Goal: Information Seeking & Learning: Learn about a topic

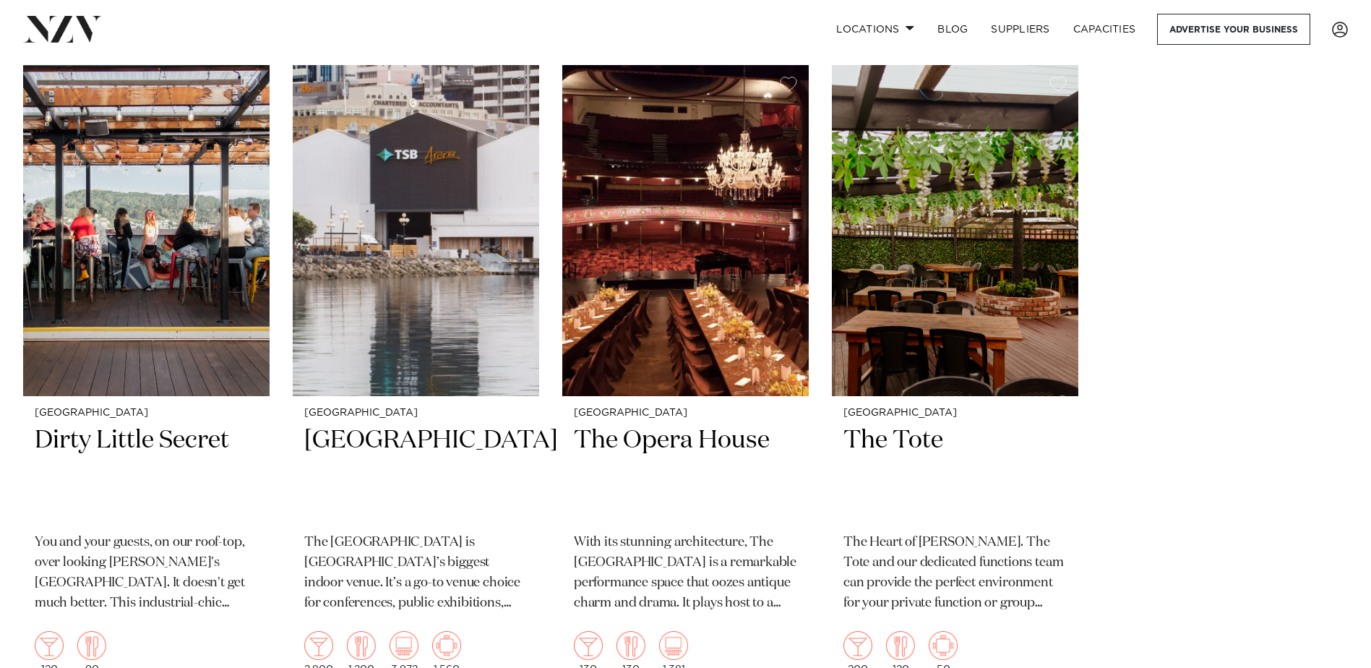
scroll to position [5131, 0]
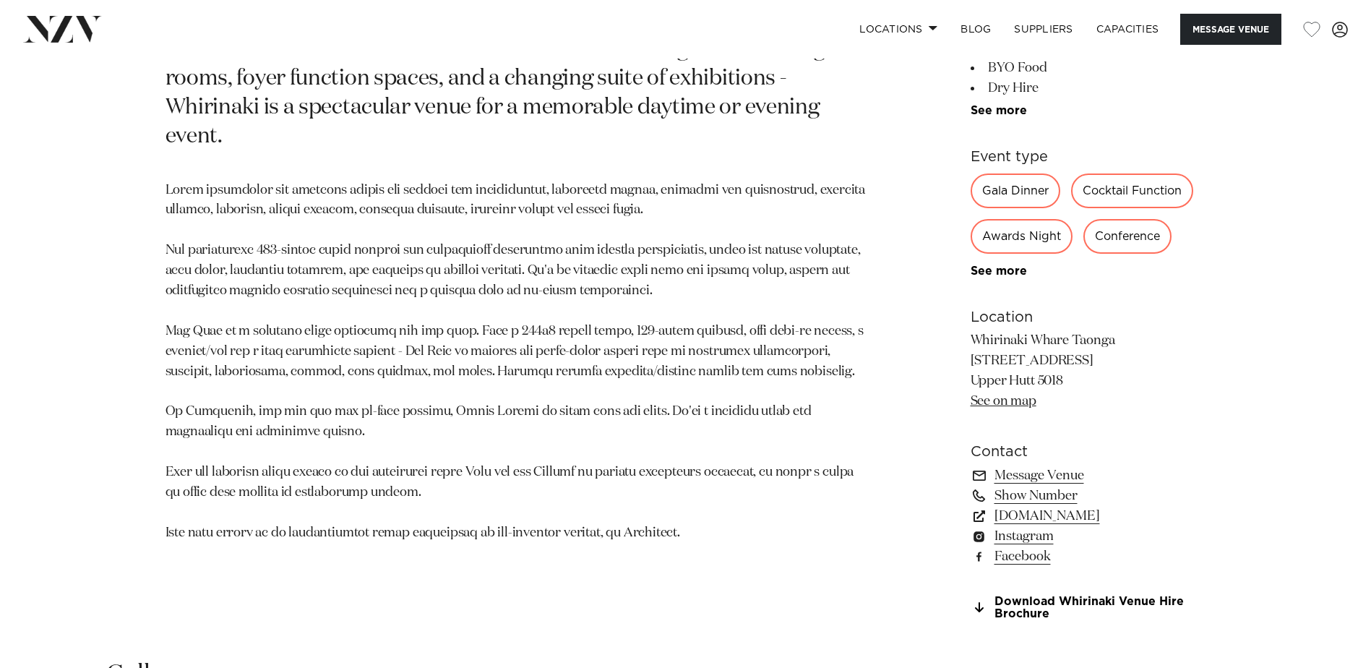
scroll to position [939, 0]
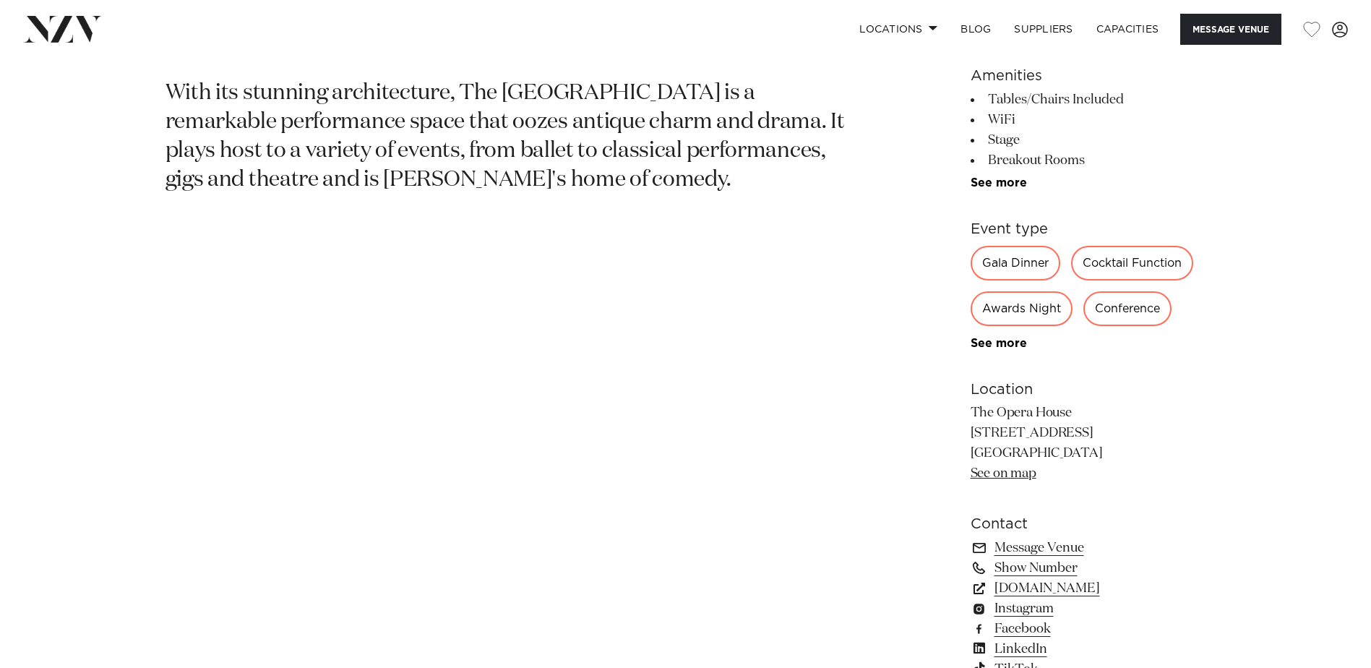
scroll to position [939, 0]
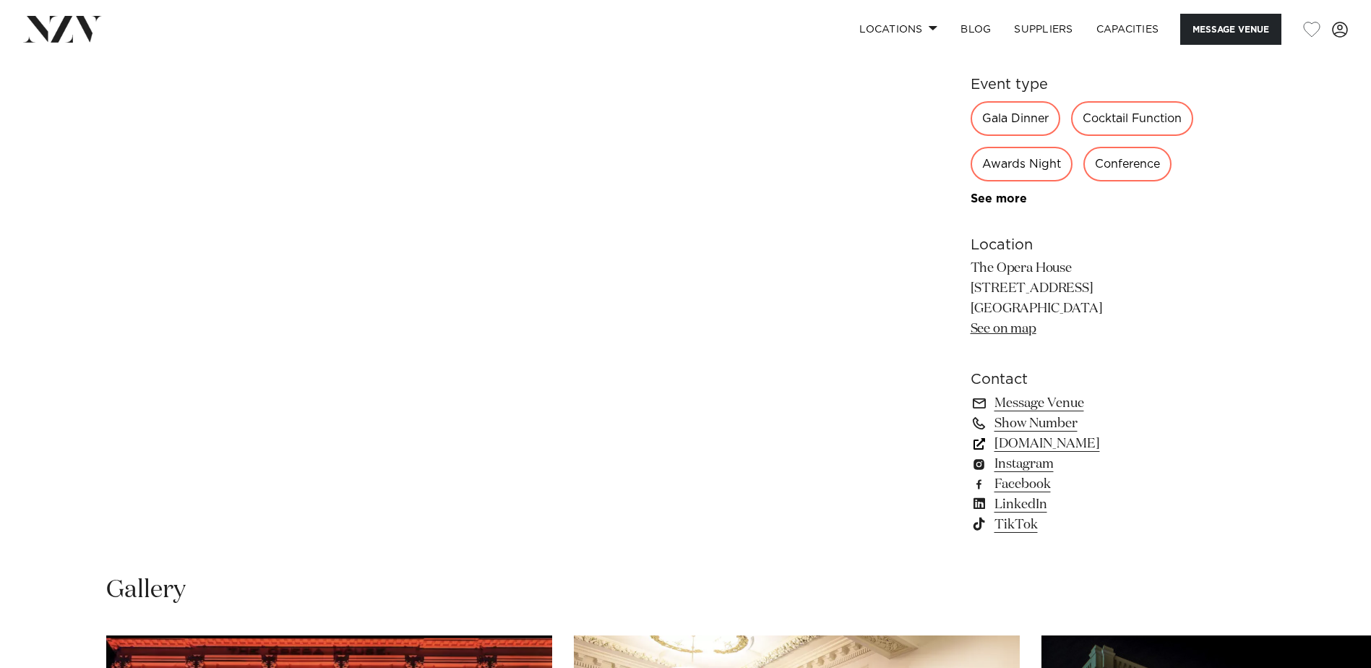
click at [1020, 441] on link "[DOMAIN_NAME]" at bounding box center [1088, 444] width 236 height 20
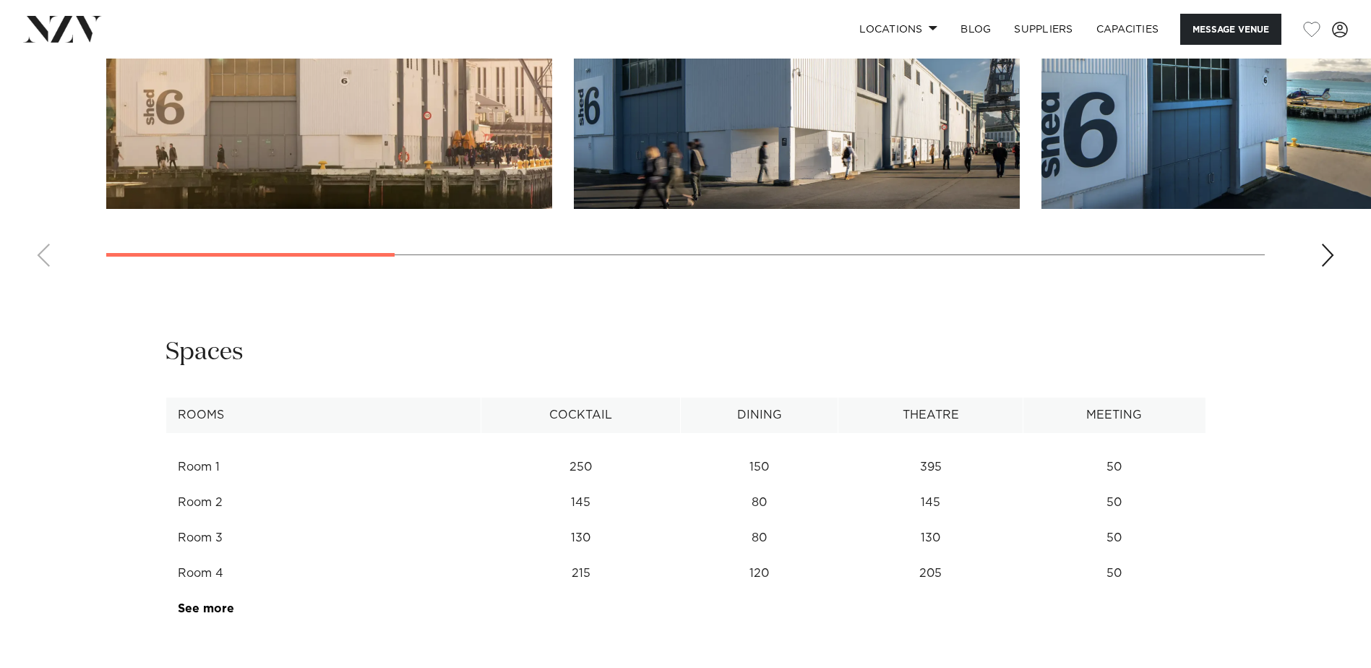
scroll to position [1445, 0]
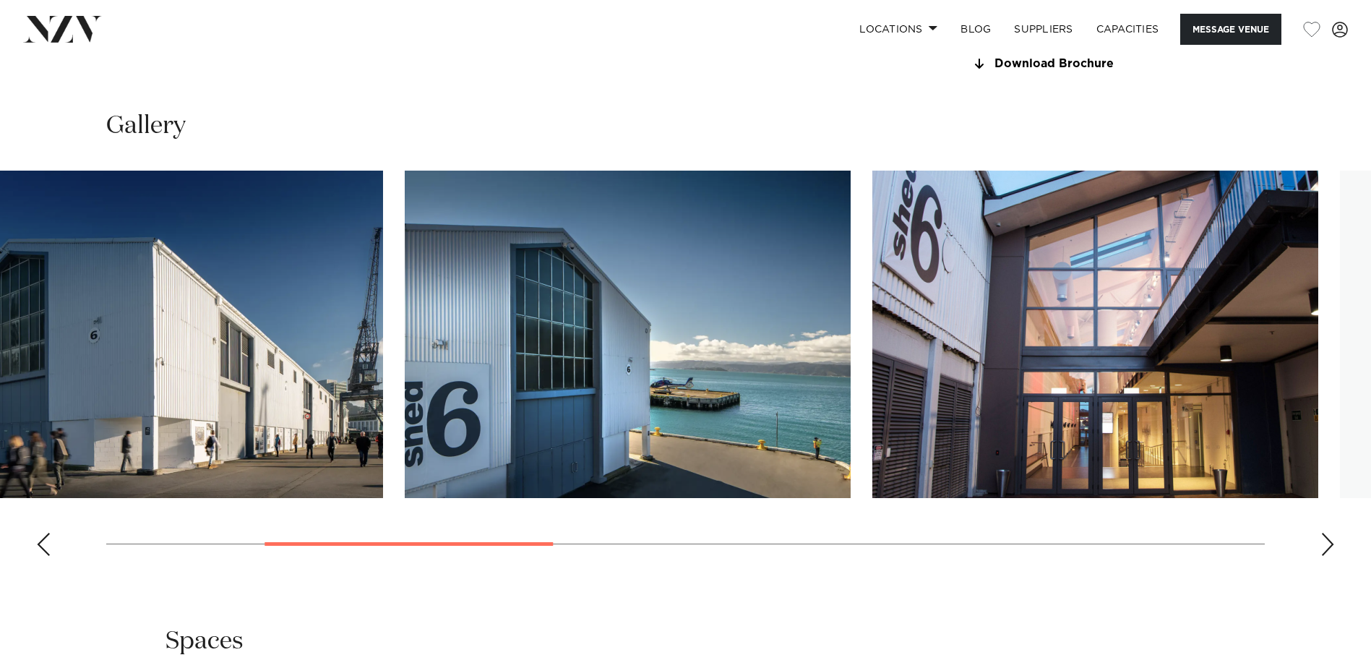
click at [405, 339] on img "3 / 10" at bounding box center [628, 334] width 446 height 327
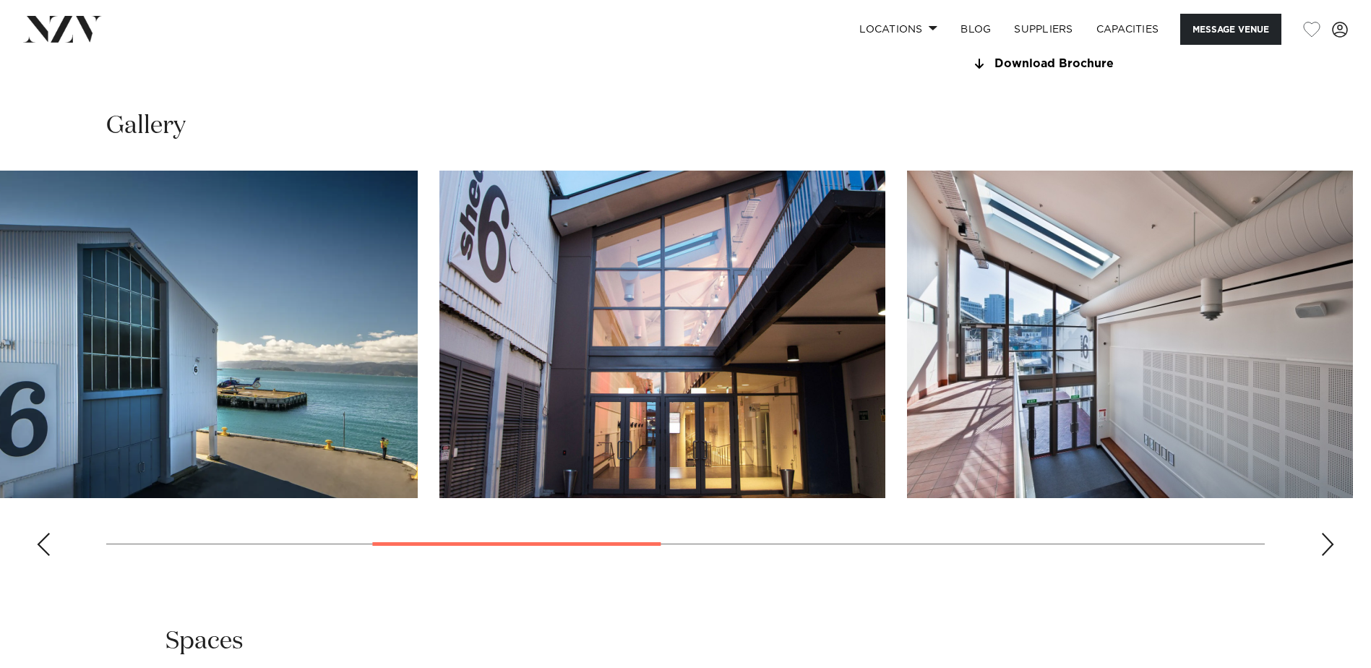
click at [907, 300] on img "5 / 10" at bounding box center [1130, 334] width 446 height 327
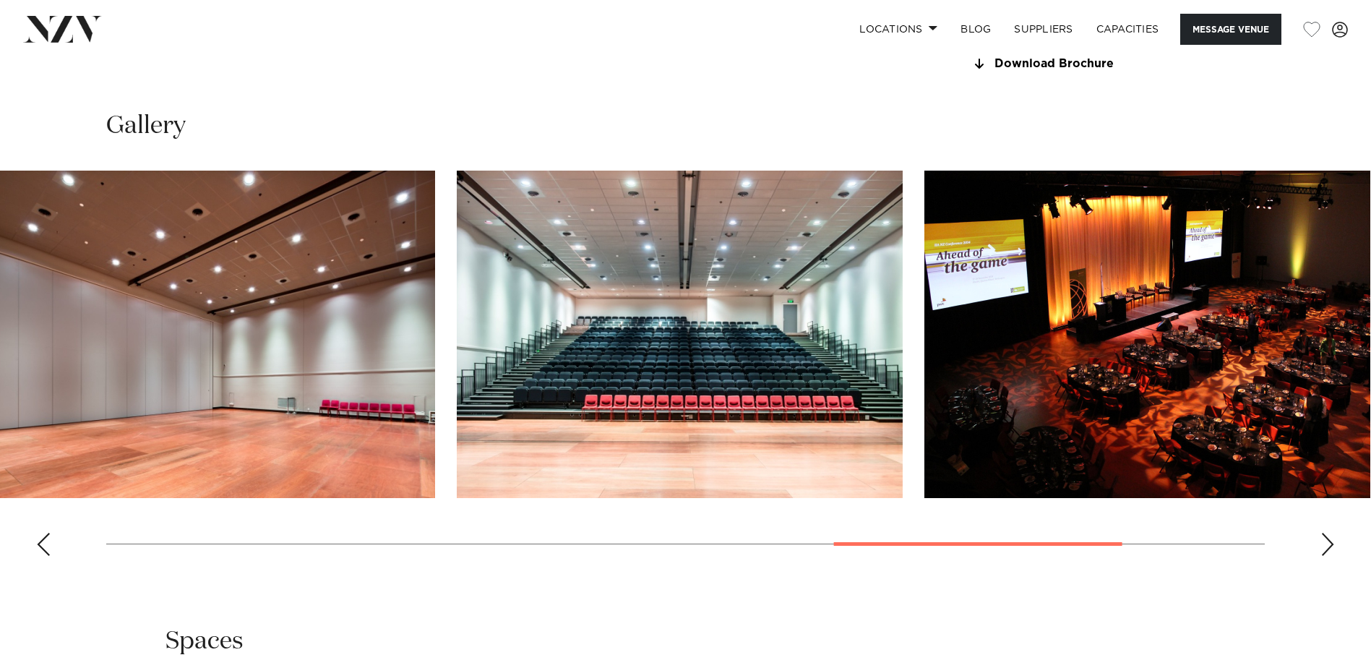
click at [198, 286] on img "7 / 10" at bounding box center [212, 334] width 446 height 327
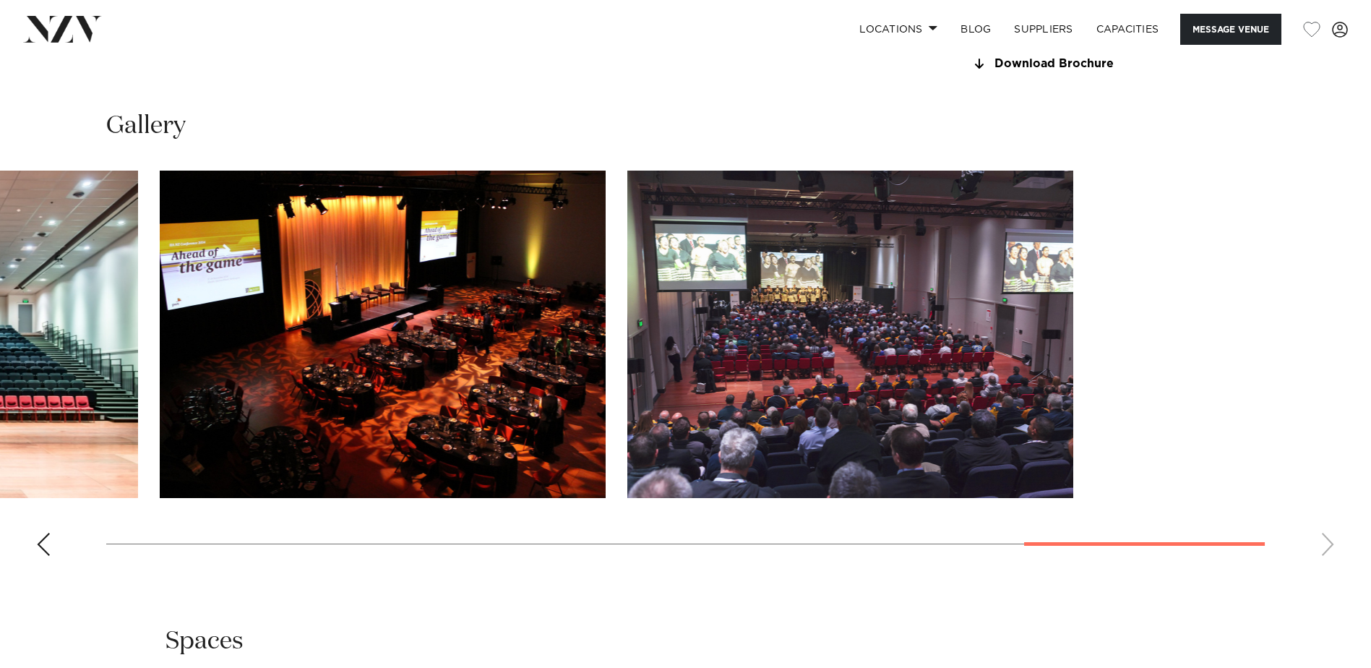
click at [0, 0] on slot at bounding box center [0, 0] width 0 height 0
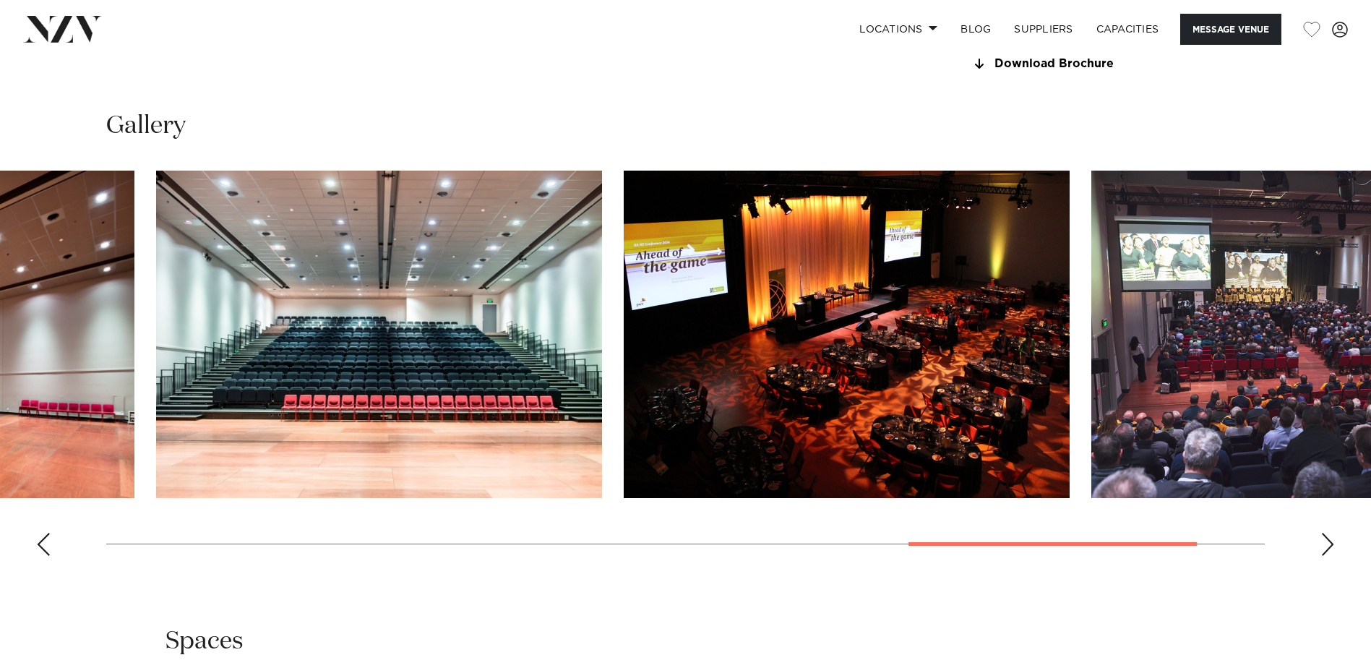
click at [1370, 296] on html "Locations Auckland Wellington Christchurch Queenstown Hamilton Northland Bay of…" at bounding box center [685, 576] width 1371 height 4043
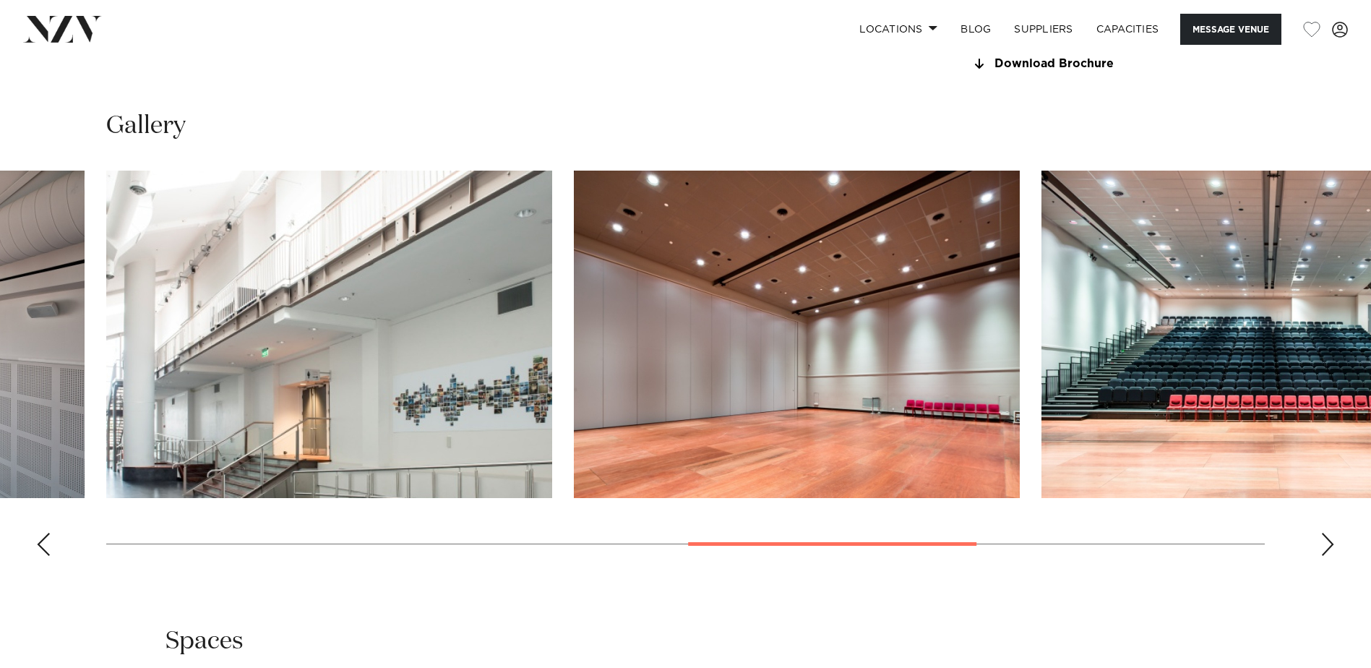
click at [0, 353] on html "Locations Auckland Wellington Christchurch Queenstown Hamilton Northland Bay of…" at bounding box center [685, 576] width 1371 height 4043
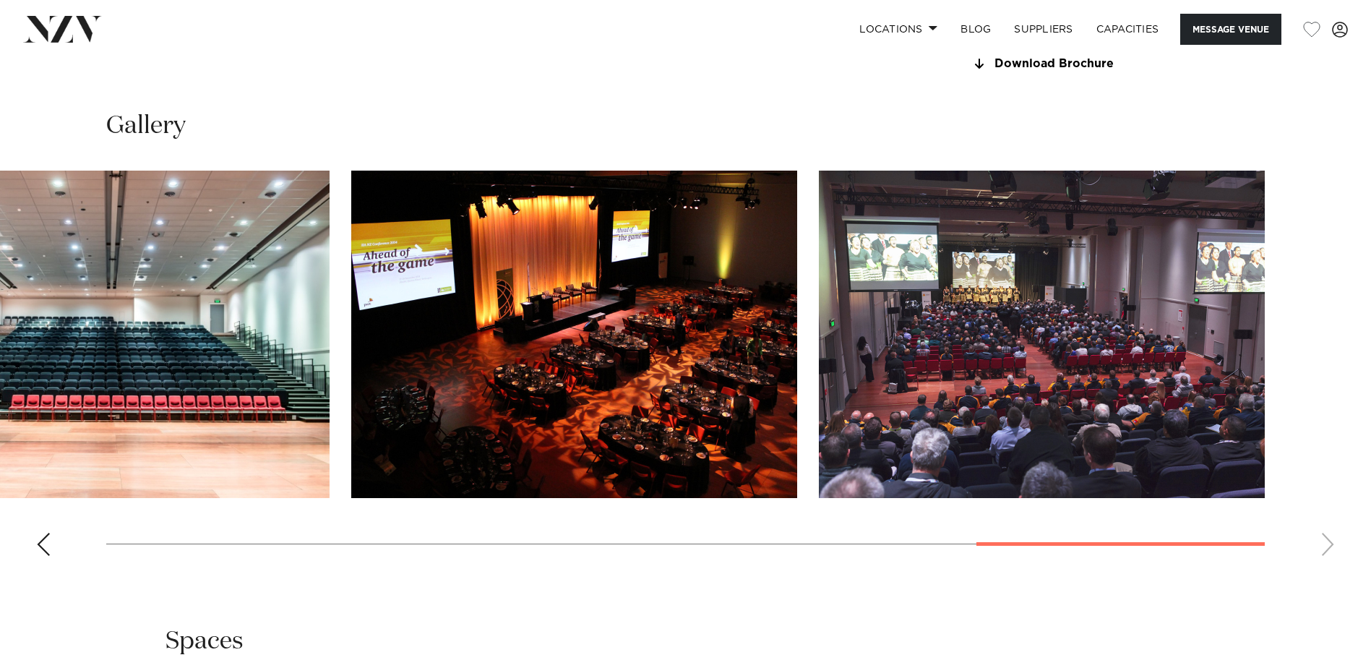
click at [1024, 548] on swiper-container at bounding box center [685, 369] width 1371 height 397
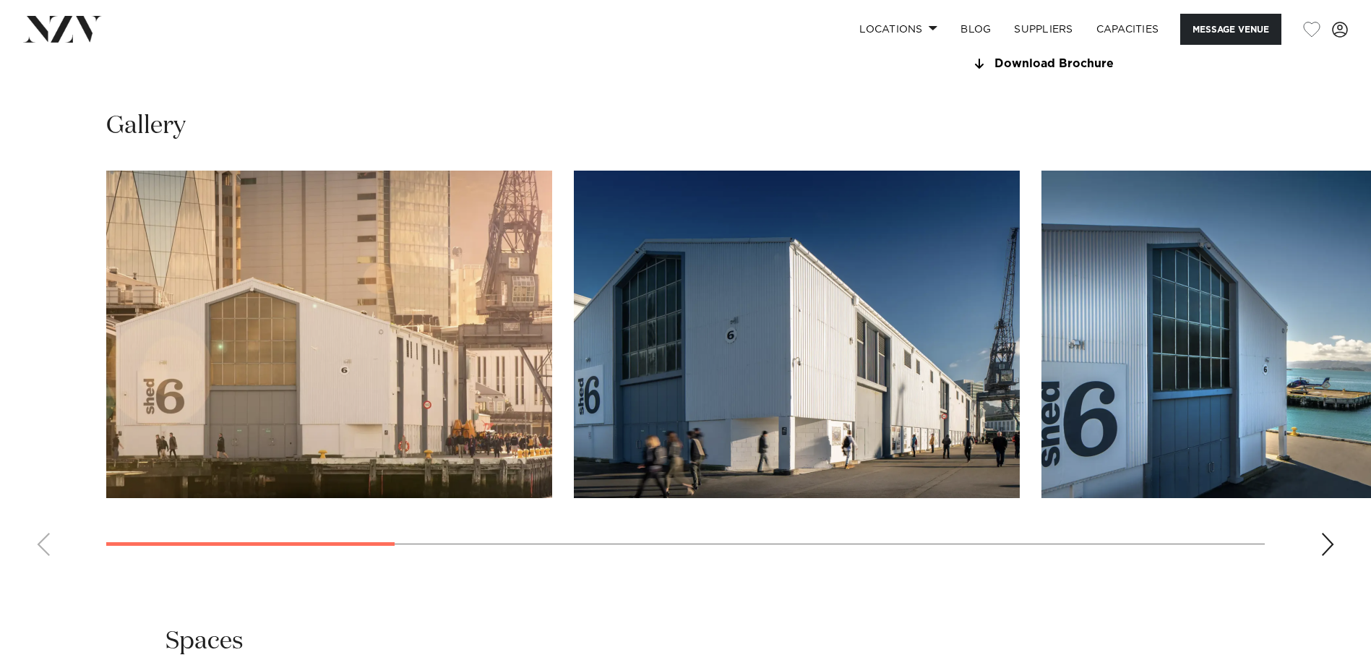
click at [38, 448] on swiper-container at bounding box center [685, 369] width 1371 height 397
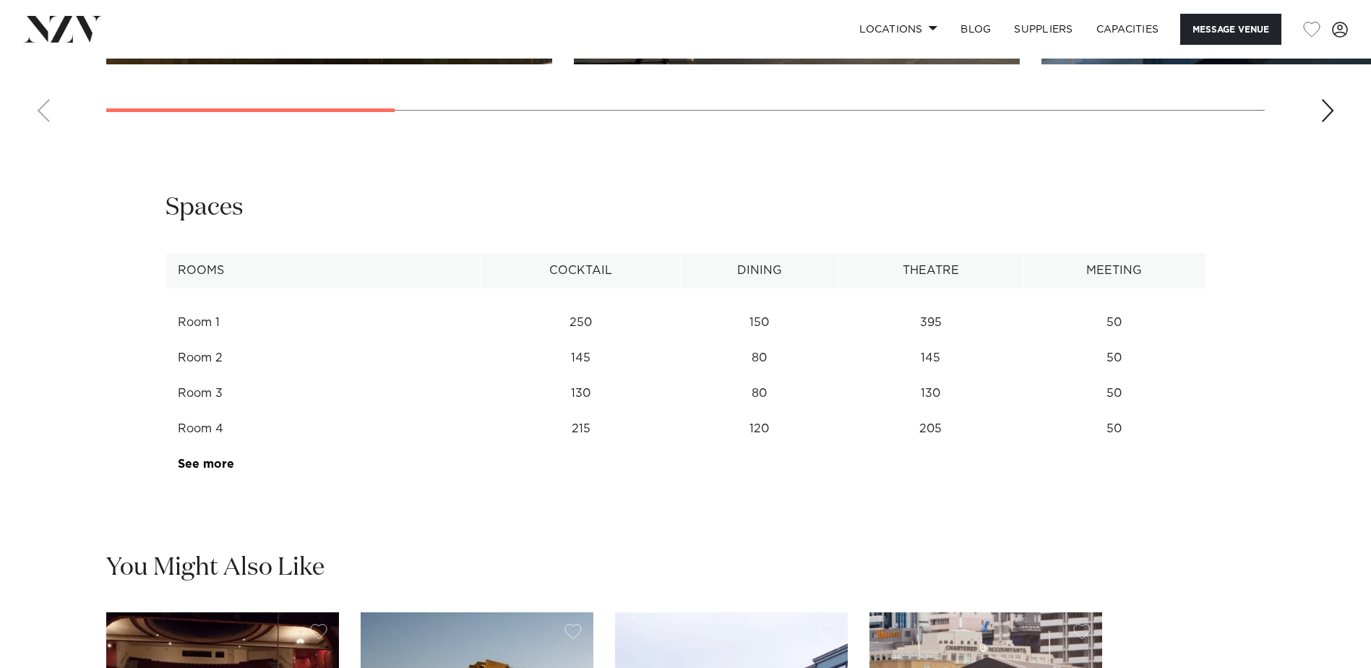
scroll to position [1951, 0]
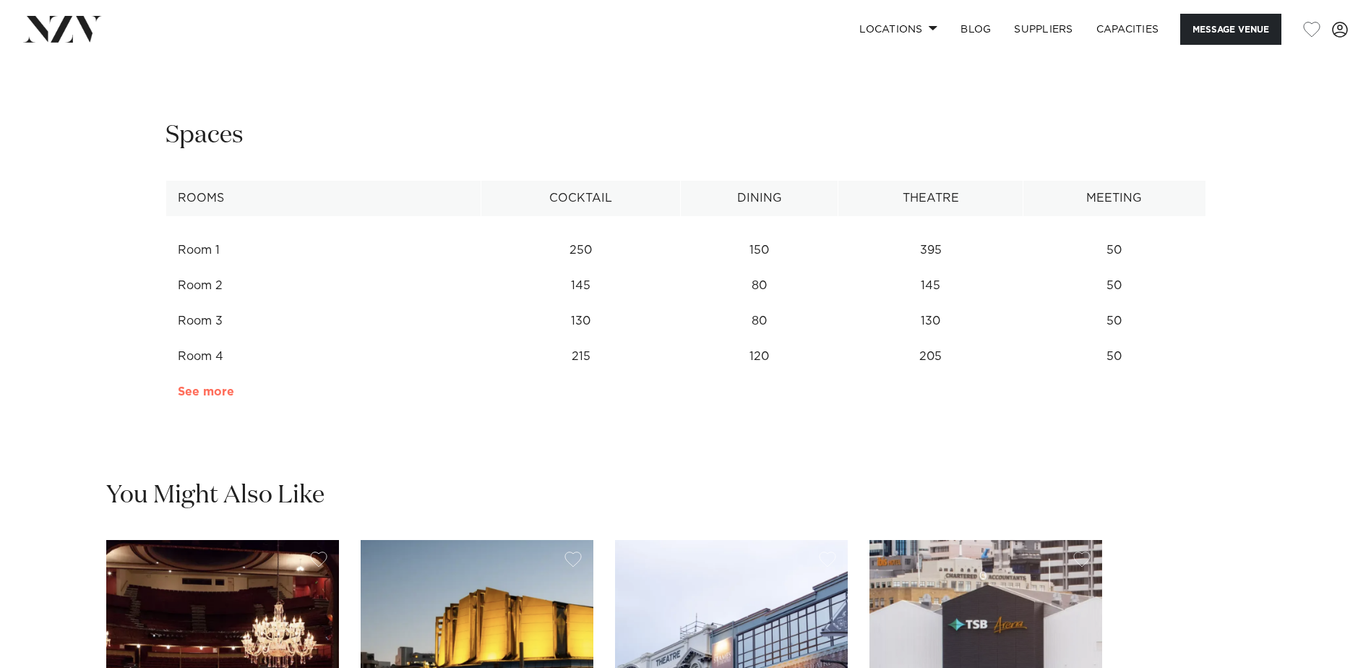
click at [213, 397] on link "See more" at bounding box center [234, 392] width 113 height 12
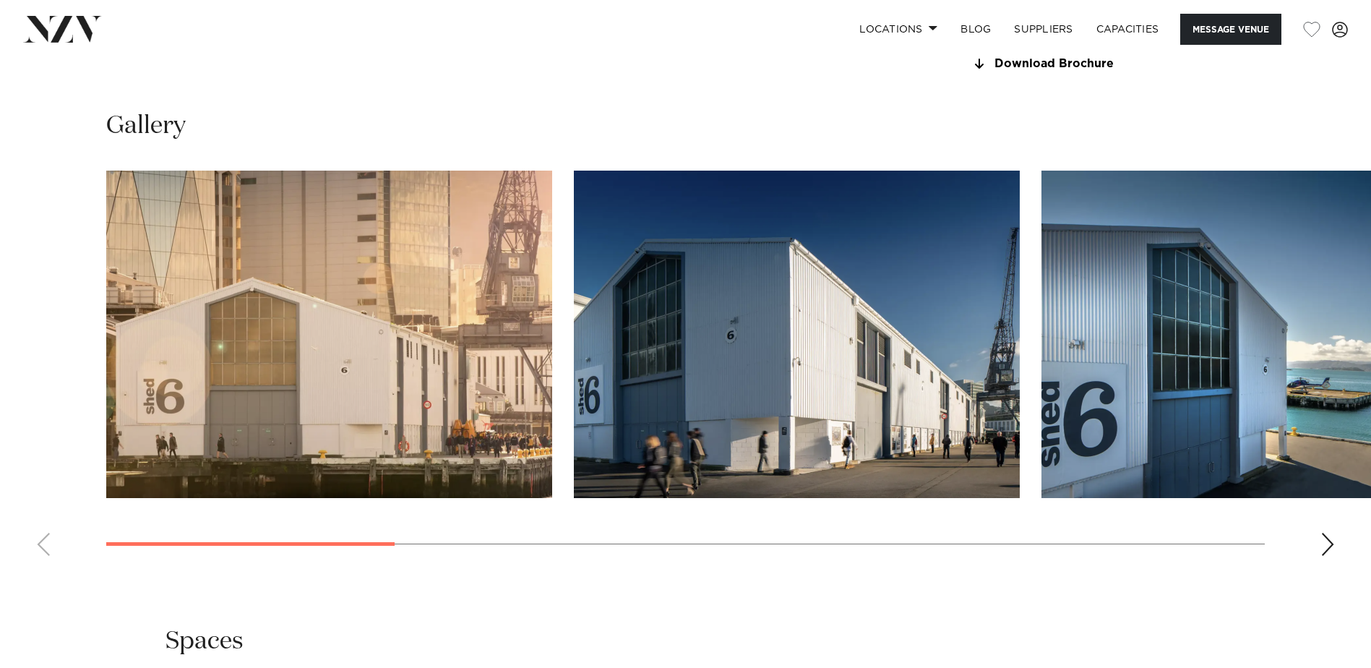
scroll to position [1373, 0]
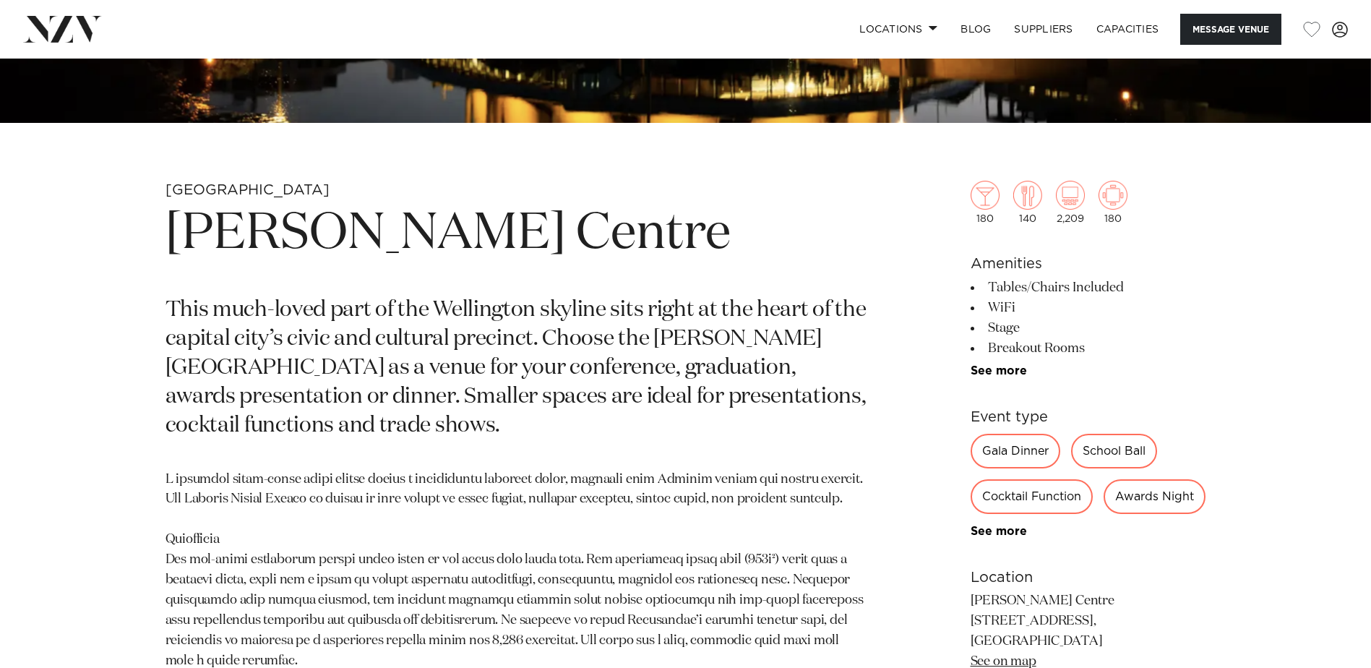
scroll to position [1156, 0]
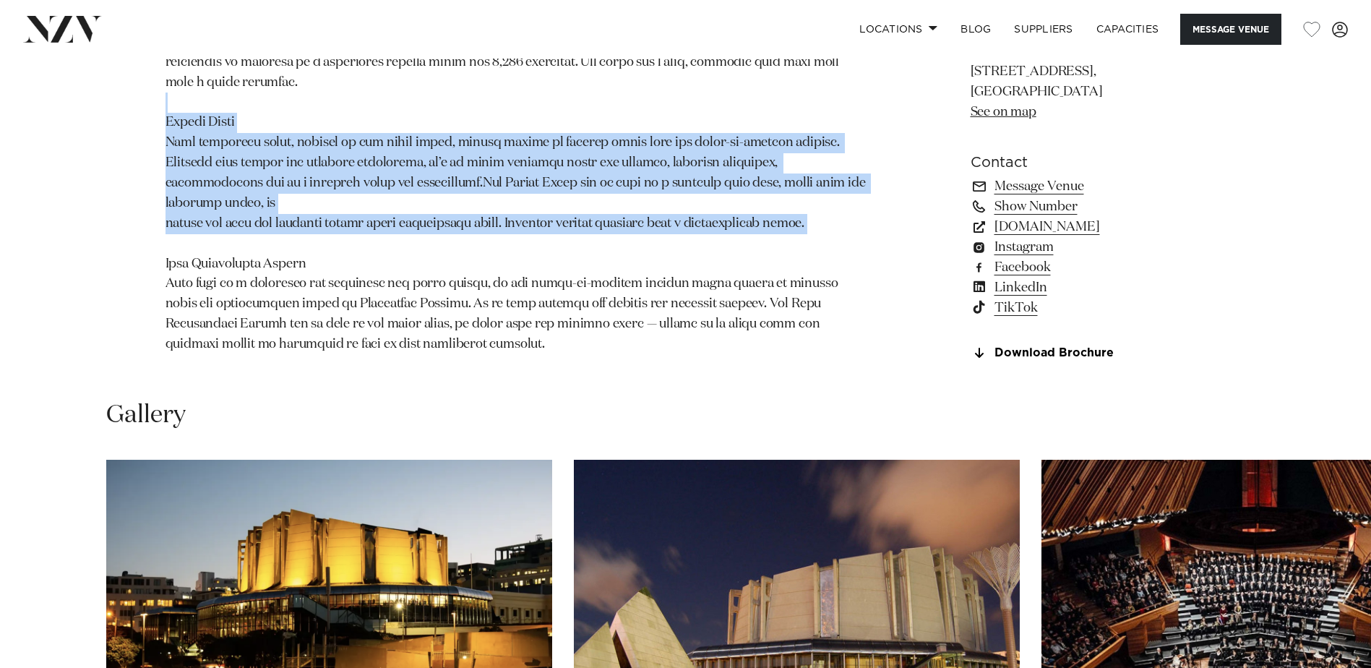
drag, startPoint x: 322, startPoint y: 106, endPoint x: 819, endPoint y: 215, distance: 508.8
click at [819, 215] on p at bounding box center [516, 123] width 702 height 463
drag, startPoint x: 819, startPoint y: 215, endPoint x: 806, endPoint y: 233, distance: 22.4
click at [806, 233] on p at bounding box center [516, 123] width 702 height 463
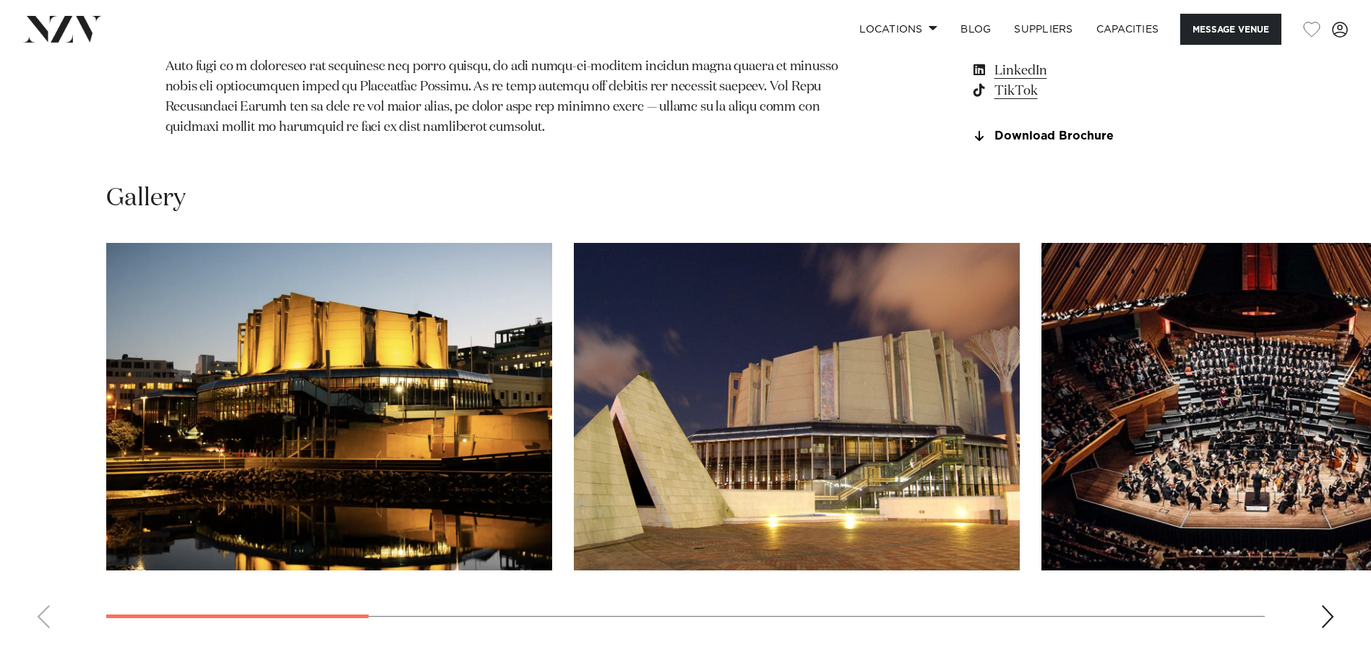
scroll to position [1445, 0]
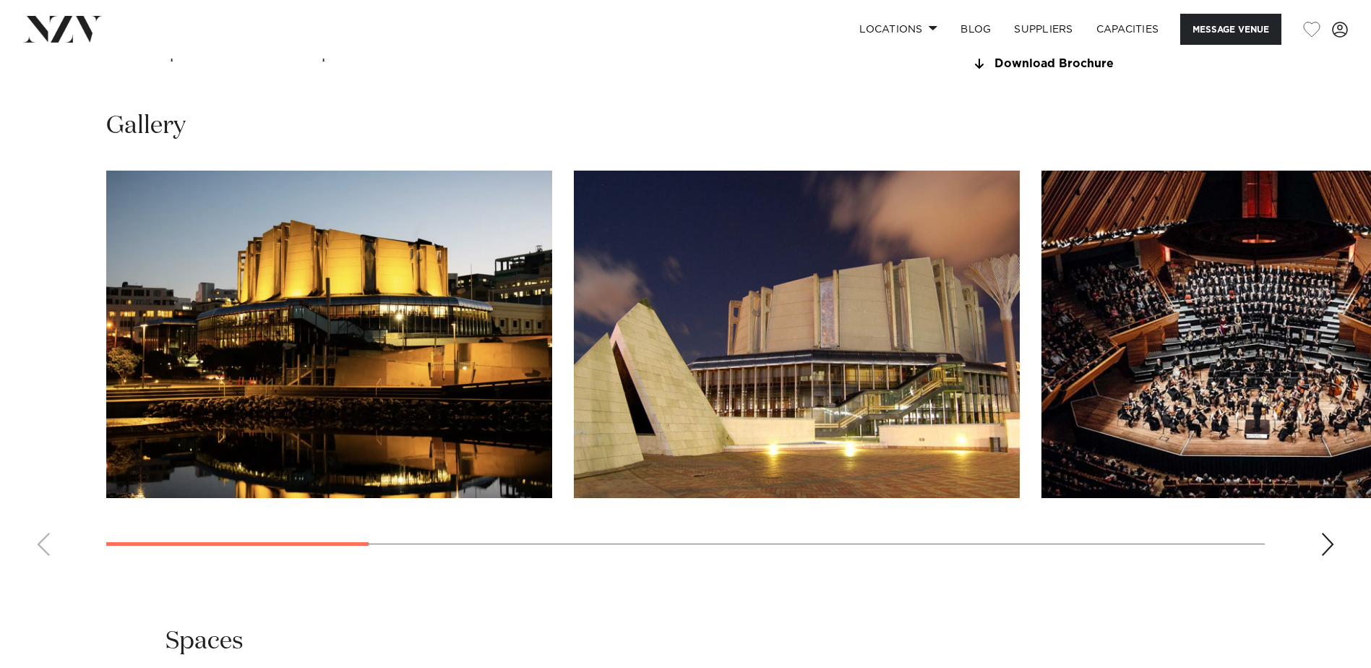
click at [1324, 556] on div "Next slide" at bounding box center [1327, 544] width 14 height 23
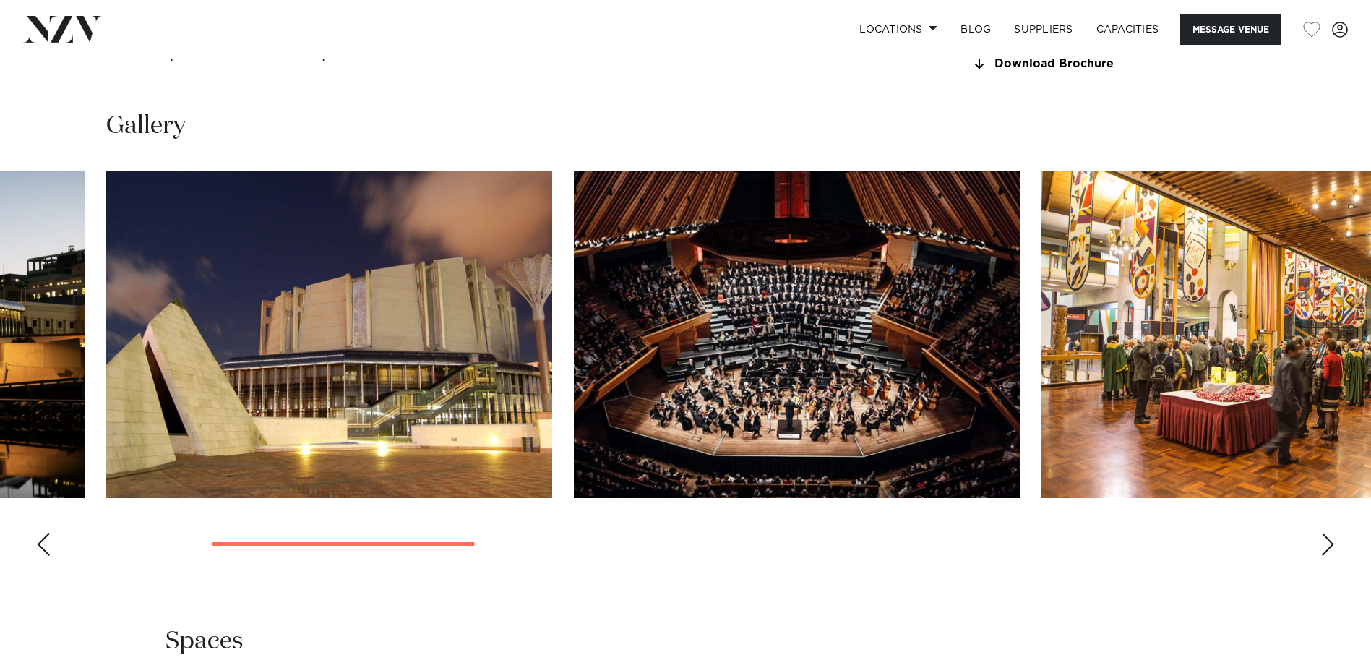
click at [1324, 556] on div "Next slide" at bounding box center [1327, 544] width 14 height 23
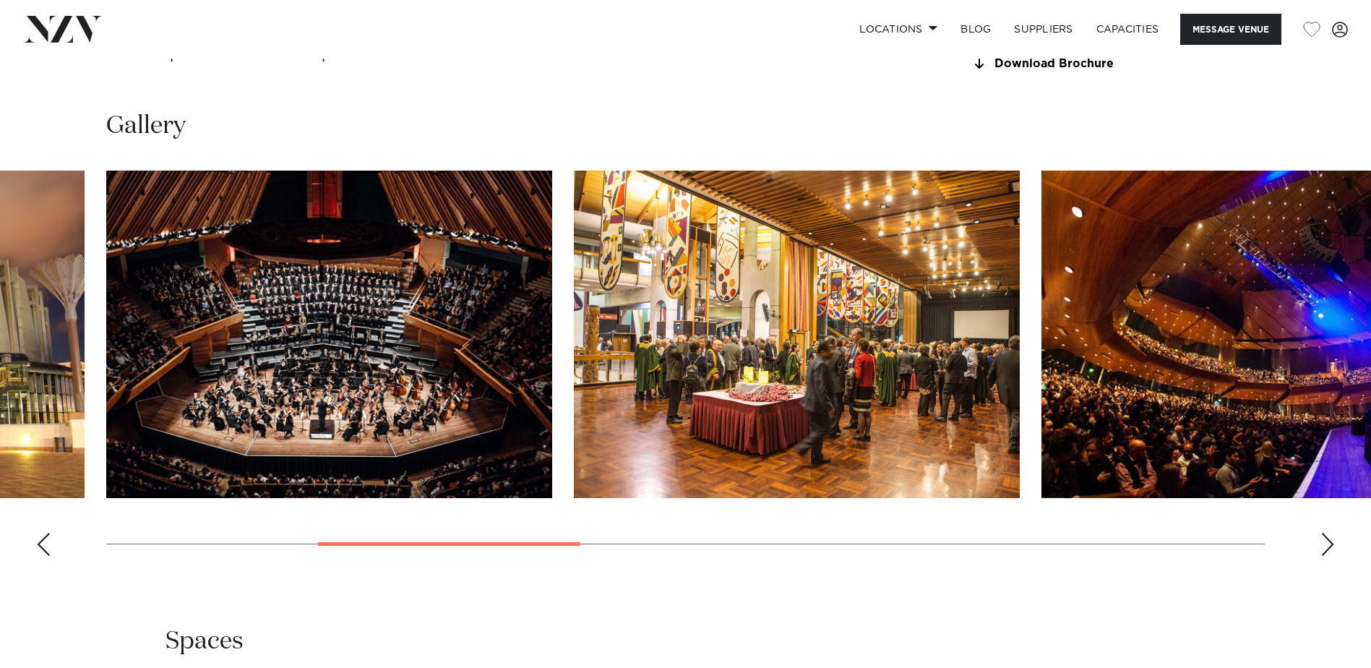
click at [1324, 556] on div "Next slide" at bounding box center [1327, 544] width 14 height 23
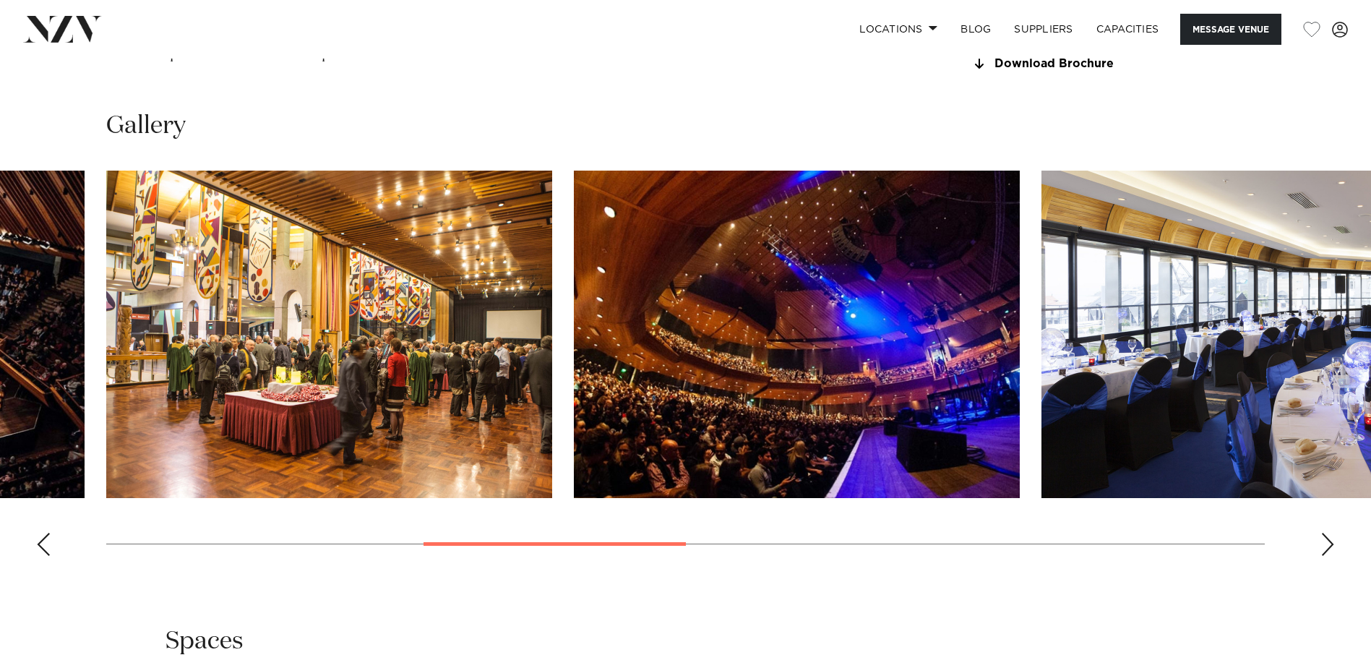
click at [312, 405] on img "4 / 11" at bounding box center [329, 334] width 446 height 327
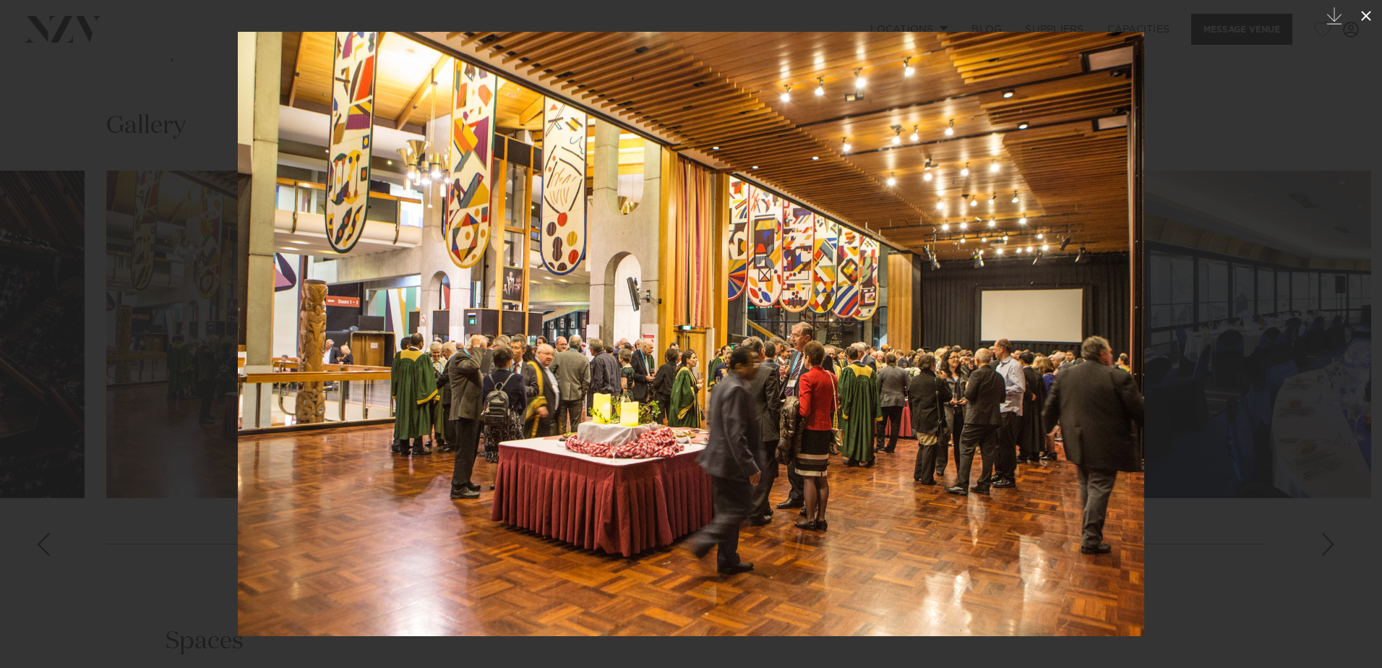
click at [1367, 11] on icon at bounding box center [1365, 15] width 17 height 17
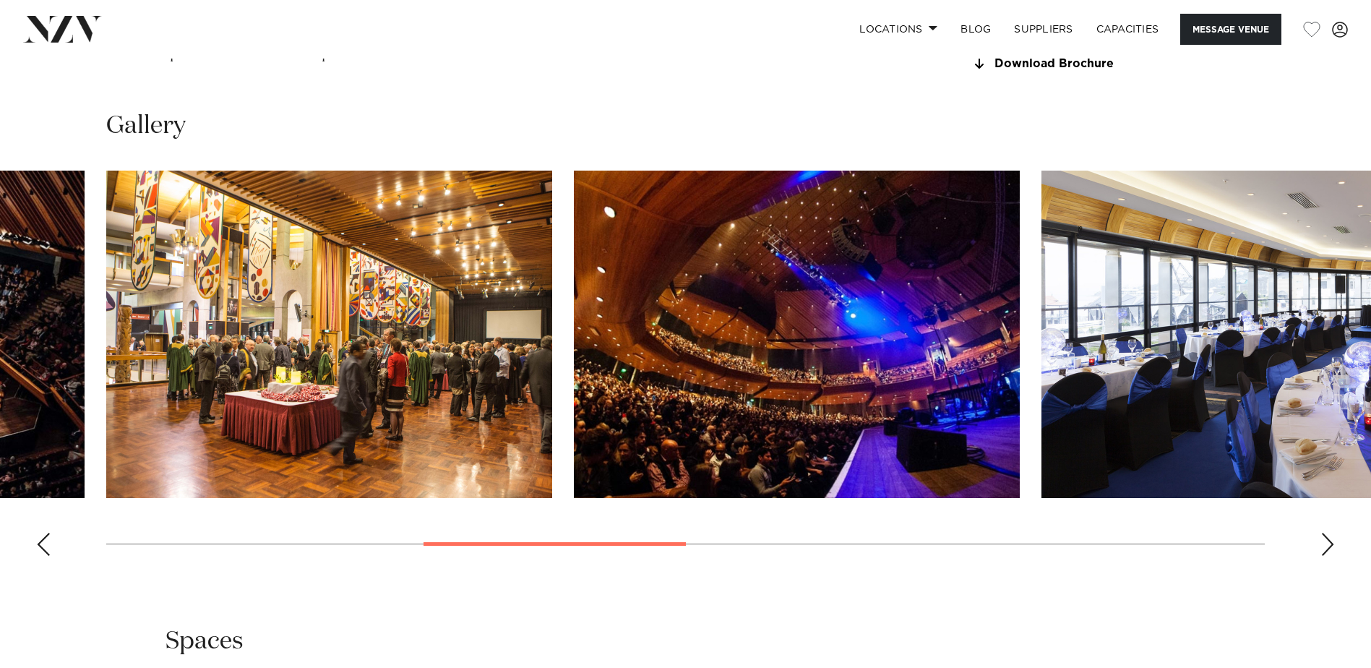
click at [1334, 556] on div "Next slide" at bounding box center [1327, 544] width 14 height 23
